Goal: Contribute content: Add original content to the website for others to see

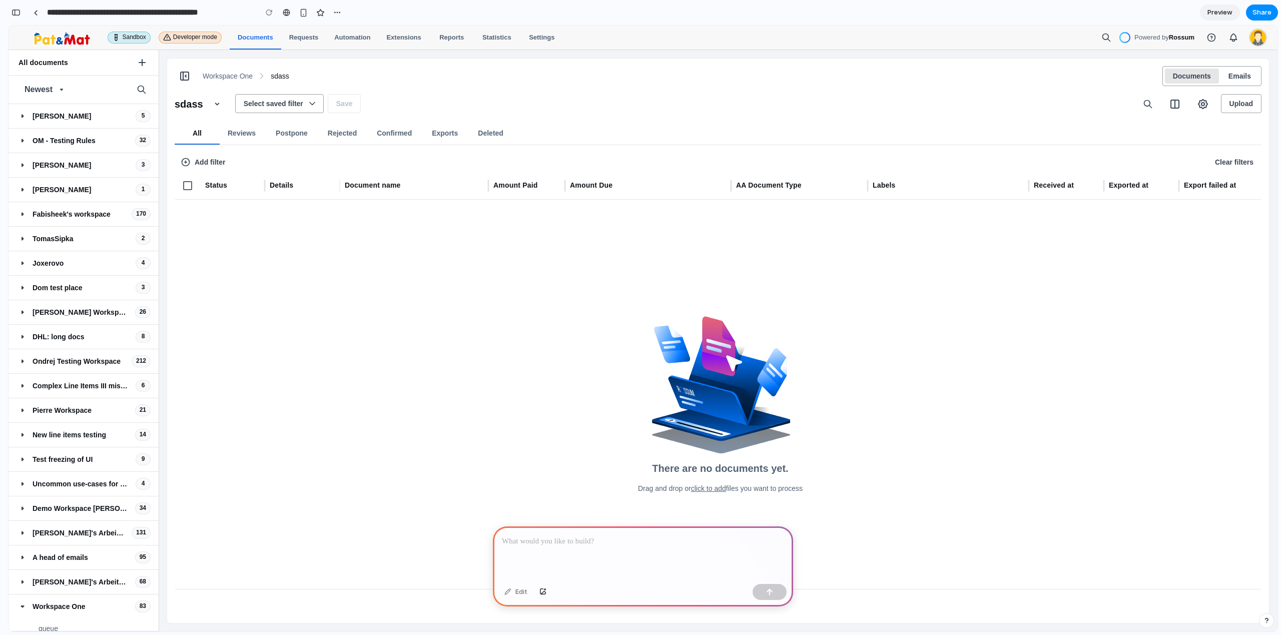
click at [234, 137] on button "Reviews" at bounding box center [244, 133] width 48 height 23
click at [553, 540] on p at bounding box center [643, 541] width 282 height 12
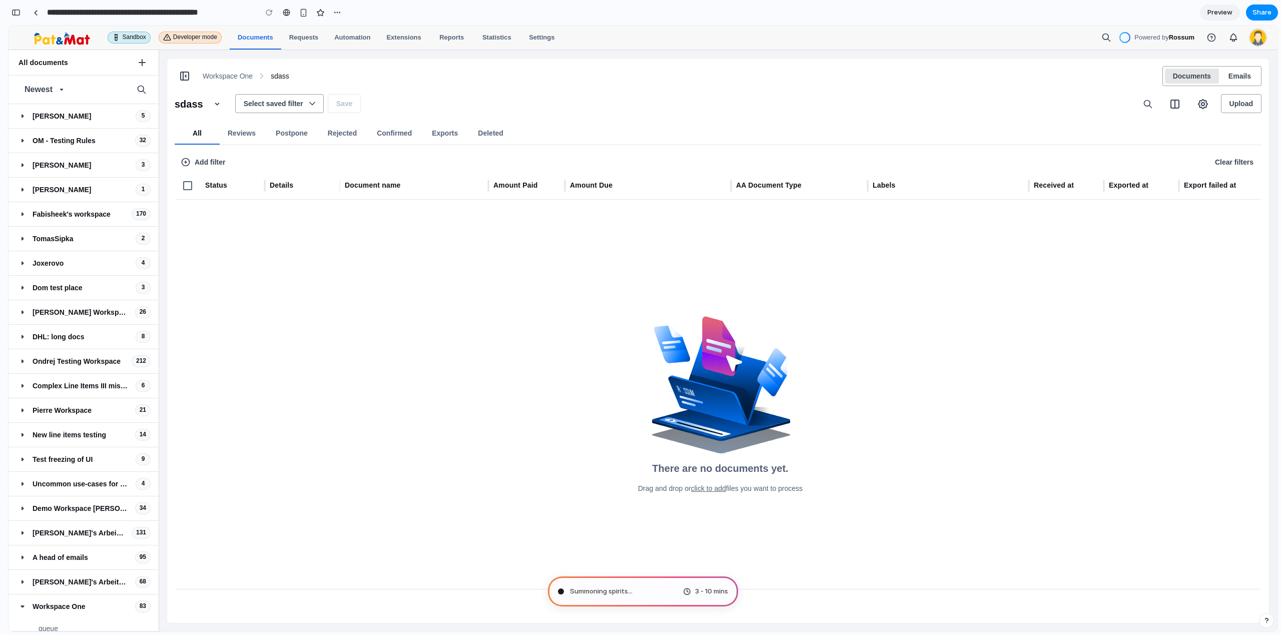
click at [311, 107] on icon "button" at bounding box center [312, 104] width 10 height 10
click at [313, 106] on icon "button" at bounding box center [312, 104] width 10 height 10
click at [283, 75] on p "sdass" at bounding box center [280, 76] width 19 height 10
click at [301, 33] on link "Requests" at bounding box center [304, 38] width 46 height 24
drag, startPoint x: 301, startPoint y: 33, endPoint x: 313, endPoint y: 36, distance: 12.4
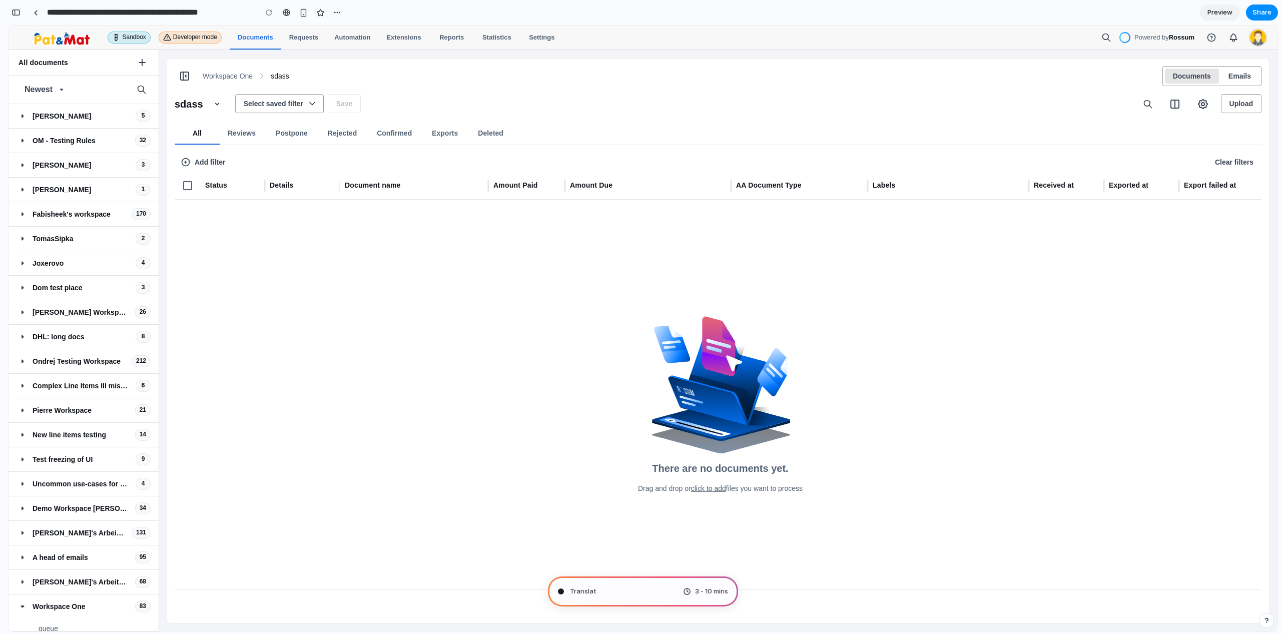
click at [310, 36] on link "Requests" at bounding box center [304, 38] width 46 height 24
drag, startPoint x: 457, startPoint y: 40, endPoint x: 451, endPoint y: 39, distance: 6.6
click at [457, 40] on link "Reports" at bounding box center [451, 38] width 45 height 24
click at [20, 115] on icon at bounding box center [23, 116] width 12 height 12
drag, startPoint x: 24, startPoint y: 116, endPoint x: 169, endPoint y: 117, distance: 145.1
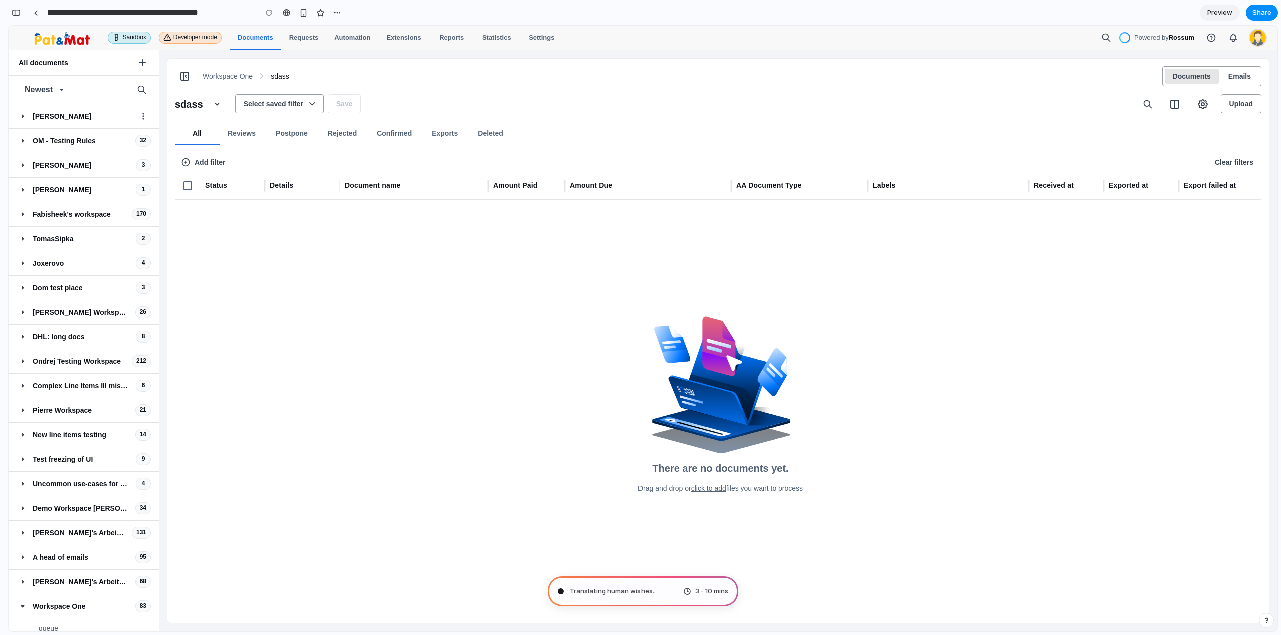
click at [24, 116] on icon at bounding box center [23, 116] width 12 height 12
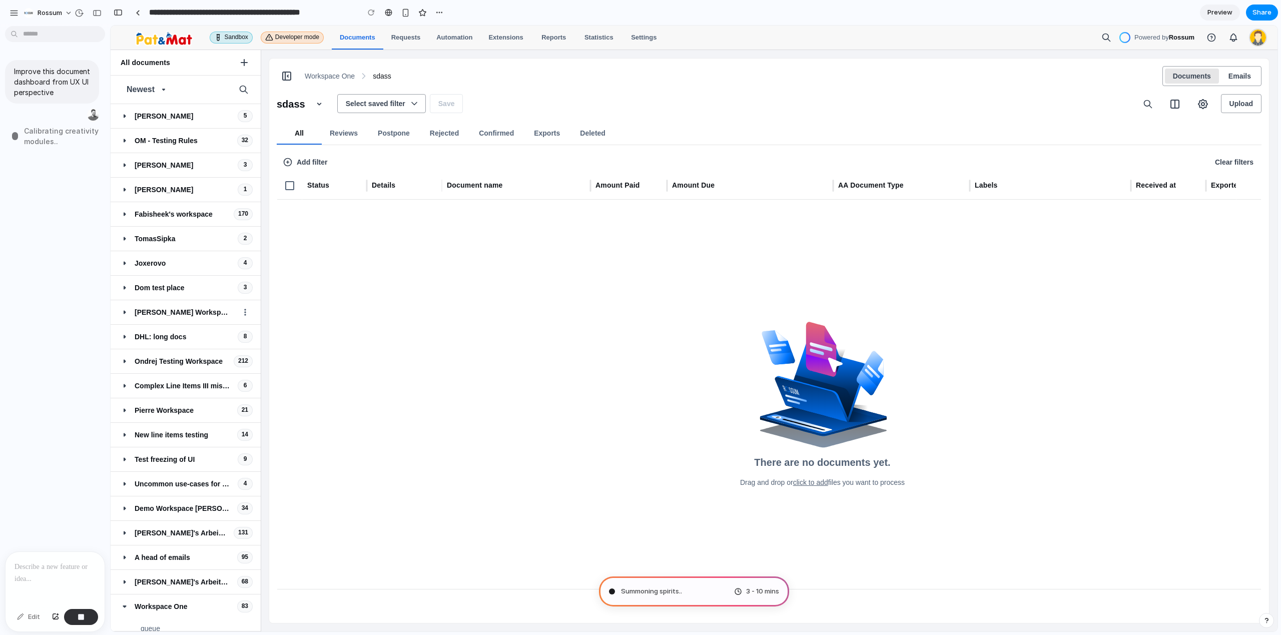
click at [120, 310] on icon at bounding box center [125, 312] width 12 height 12
click at [124, 312] on icon at bounding box center [125, 312] width 3 height 4
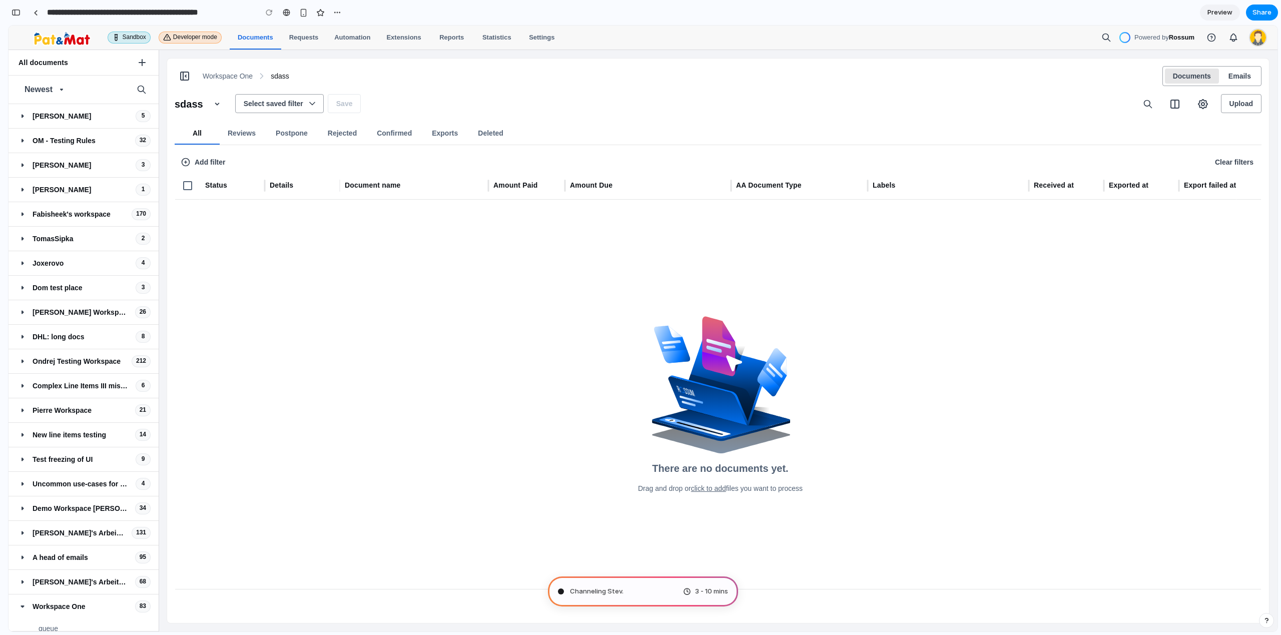
type input "**********"
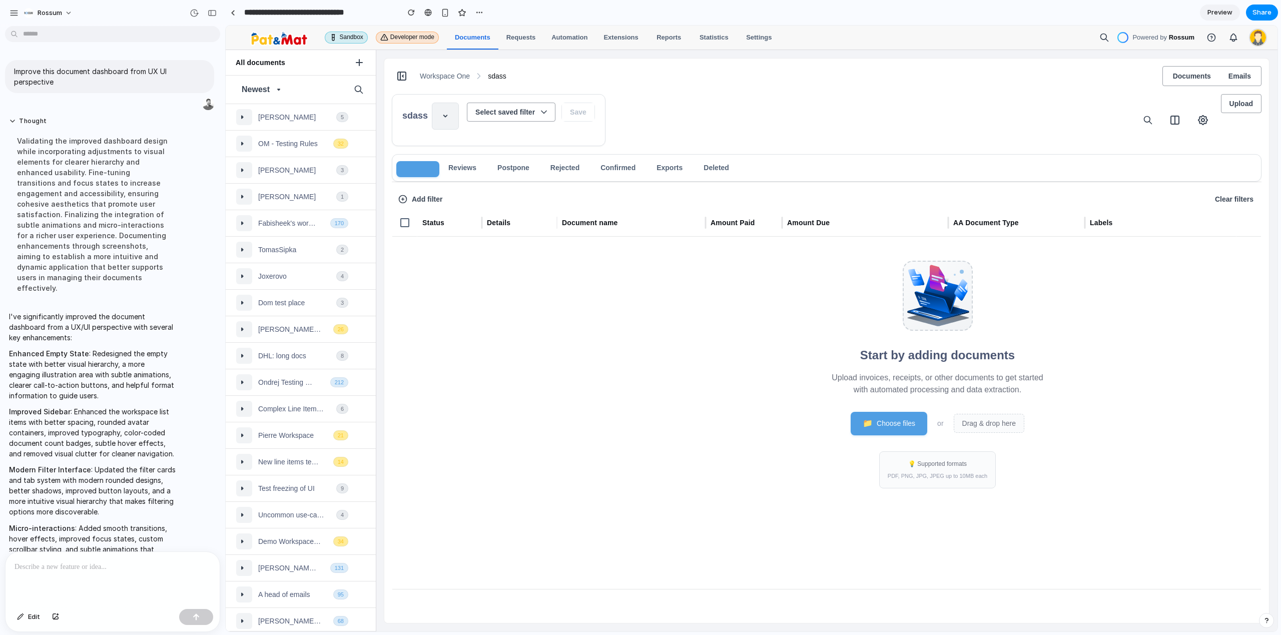
scroll to position [65, 0]
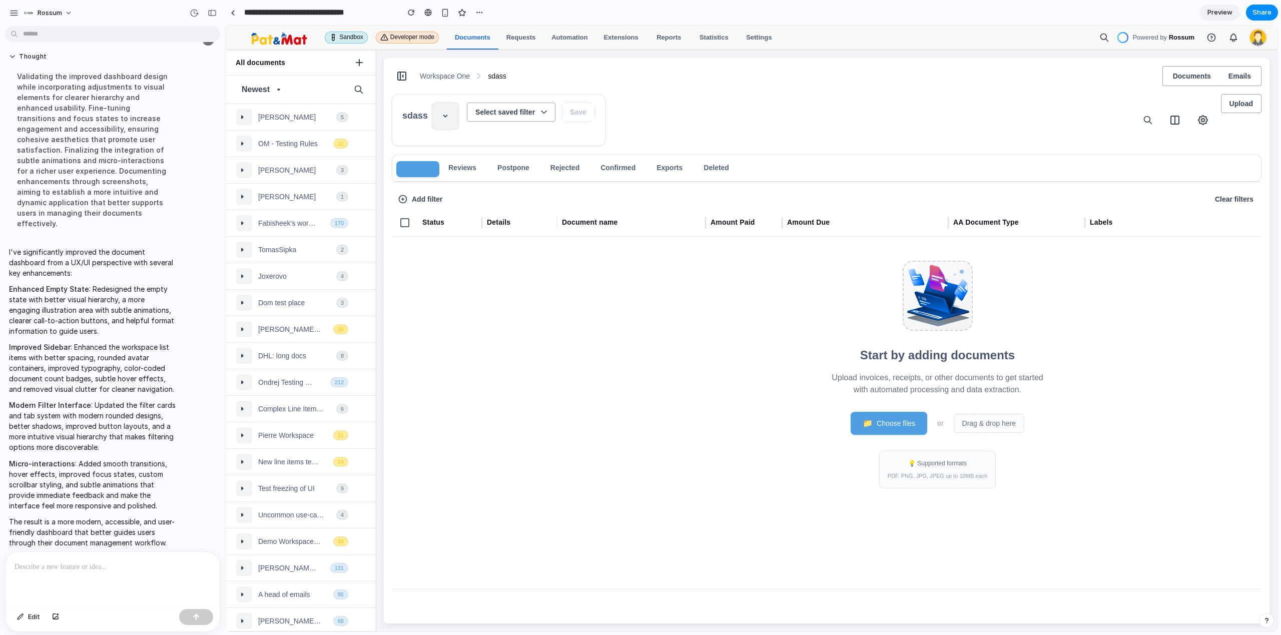
click at [947, 294] on icon at bounding box center [939, 293] width 39 height 38
click at [964, 327] on icon at bounding box center [937, 296] width 68 height 68
drag, startPoint x: 944, startPoint y: 327, endPoint x: 906, endPoint y: 377, distance: 62.9
click at [907, 375] on div "Start by adding documents Upload invoices, receipts, or other documents to get …" at bounding box center [937, 375] width 240 height 276
click at [1231, 74] on div "Emails" at bounding box center [1239, 76] width 23 height 10
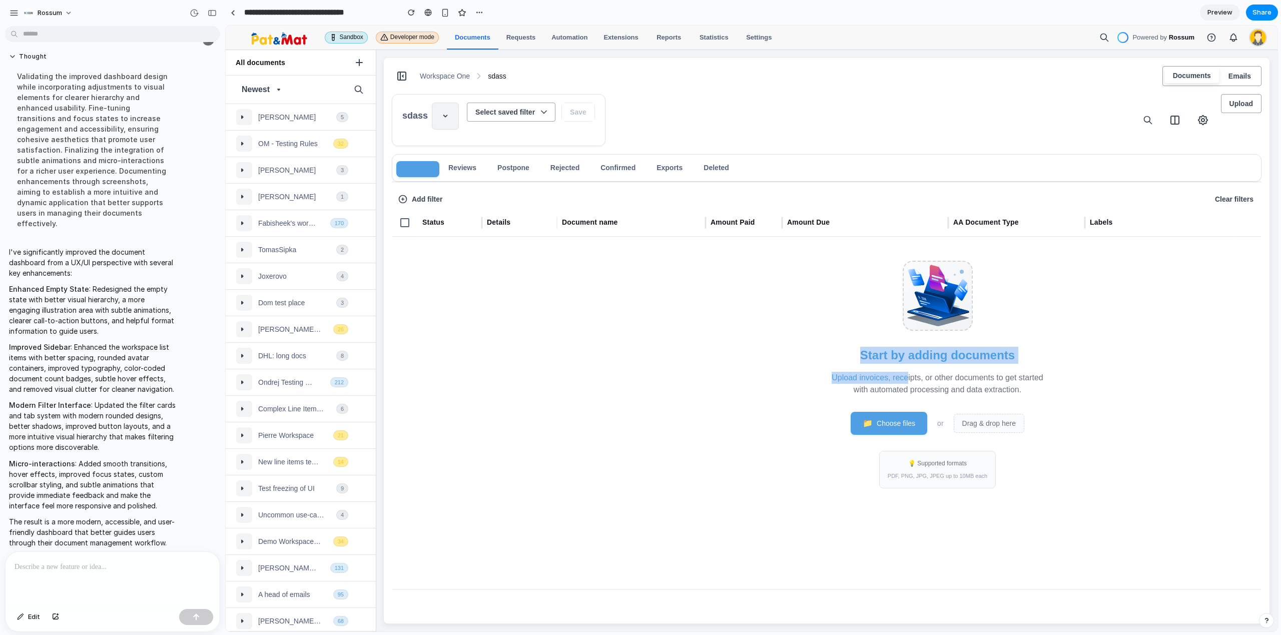
click at [1194, 78] on button "Documents" at bounding box center [1192, 75] width 54 height 15
click at [1220, 78] on button "Emails" at bounding box center [1239, 75] width 39 height 15
click at [433, 315] on div "Start by adding documents Upload invoices, receipts, or other documents to get …" at bounding box center [937, 438] width 1090 height 403
click at [206, 9] on button "button" at bounding box center [212, 13] width 16 height 16
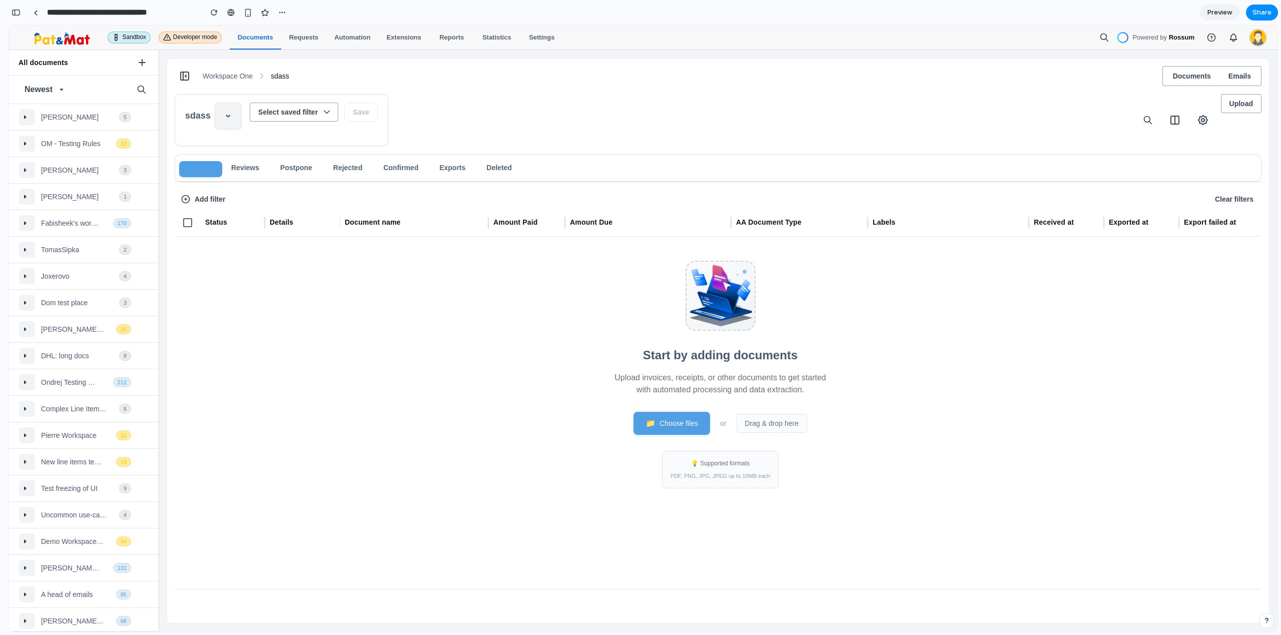
scroll to position [86, 0]
